Goal: Navigation & Orientation: Find specific page/section

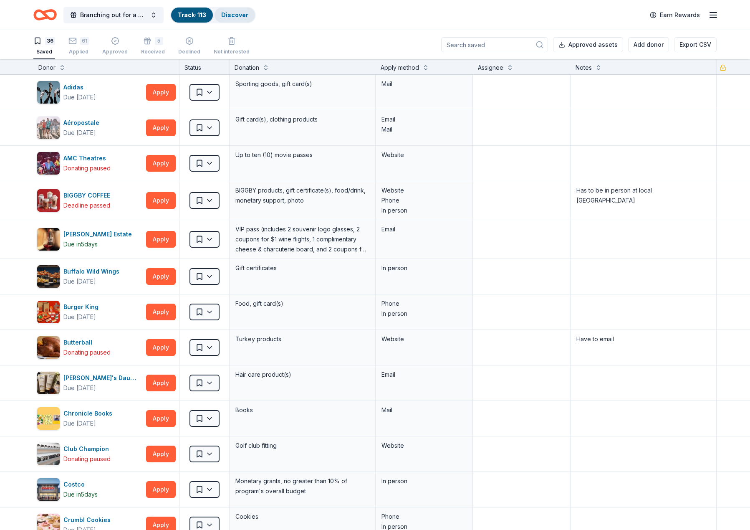
click at [235, 17] on link "Discover" at bounding box center [234, 14] width 27 height 7
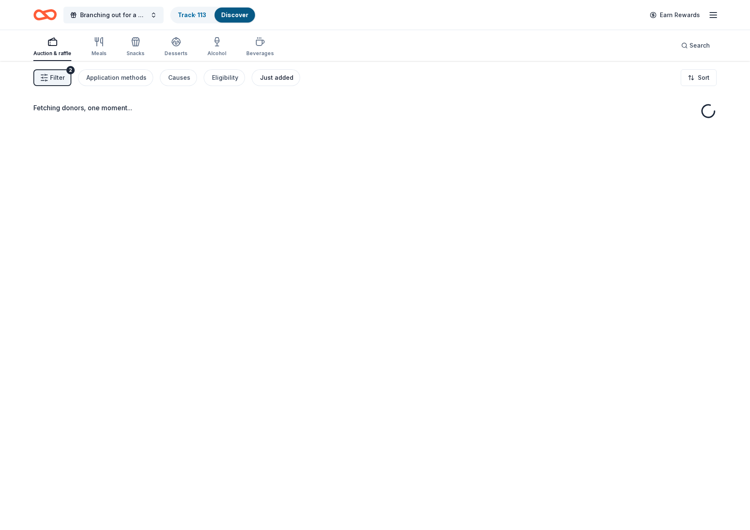
click at [261, 75] on div "Just added" at bounding box center [276, 78] width 33 height 10
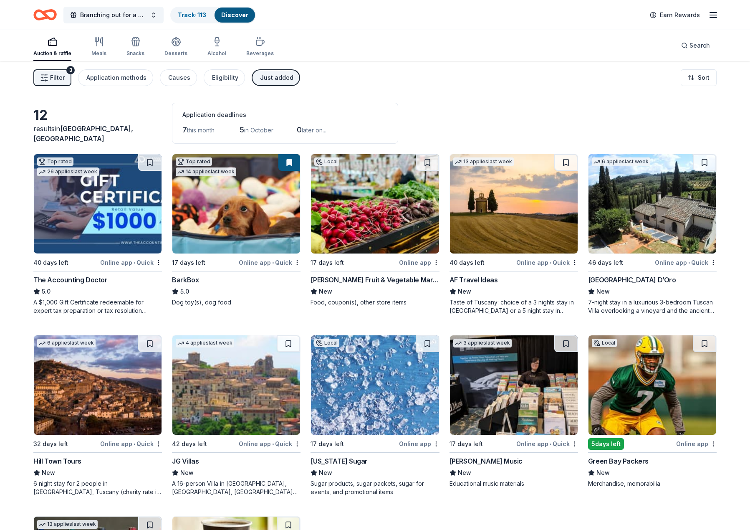
scroll to position [156, 0]
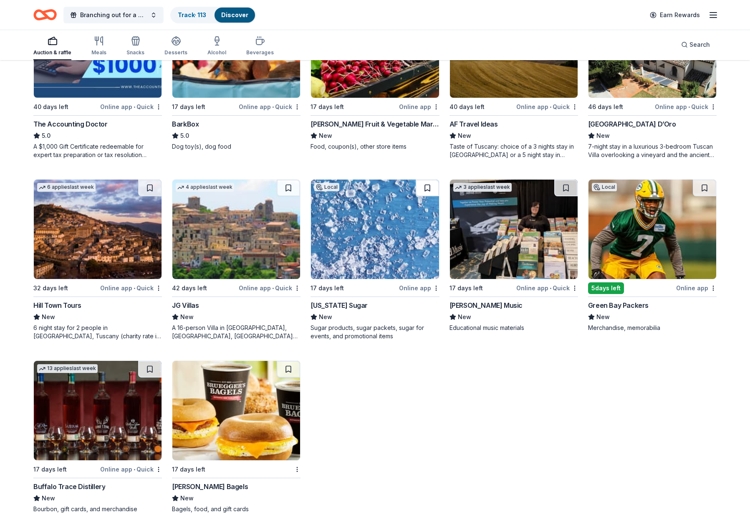
click at [432, 186] on button at bounding box center [427, 187] width 23 height 17
click at [232, 261] on img at bounding box center [236, 228] width 128 height 99
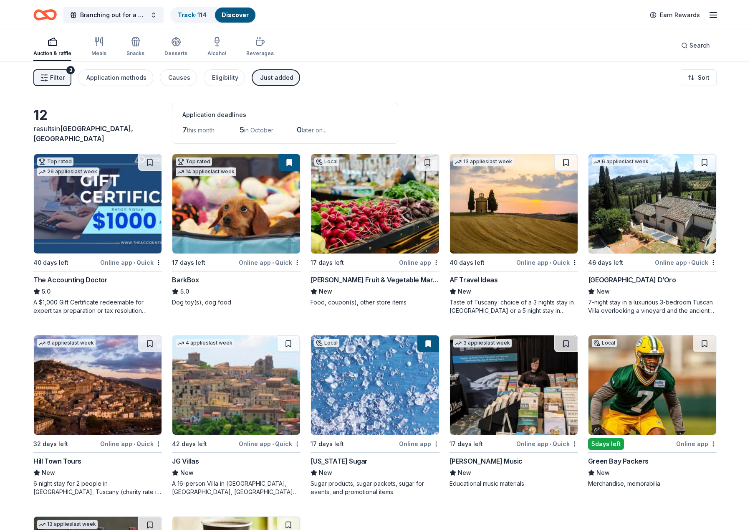
drag, startPoint x: 264, startPoint y: 131, endPoint x: 256, endPoint y: 124, distance: 10.9
click at [263, 131] on span "in October" at bounding box center [258, 129] width 29 height 7
click at [102, 206] on img at bounding box center [98, 203] width 128 height 99
